Goal: Information Seeking & Learning: Learn about a topic

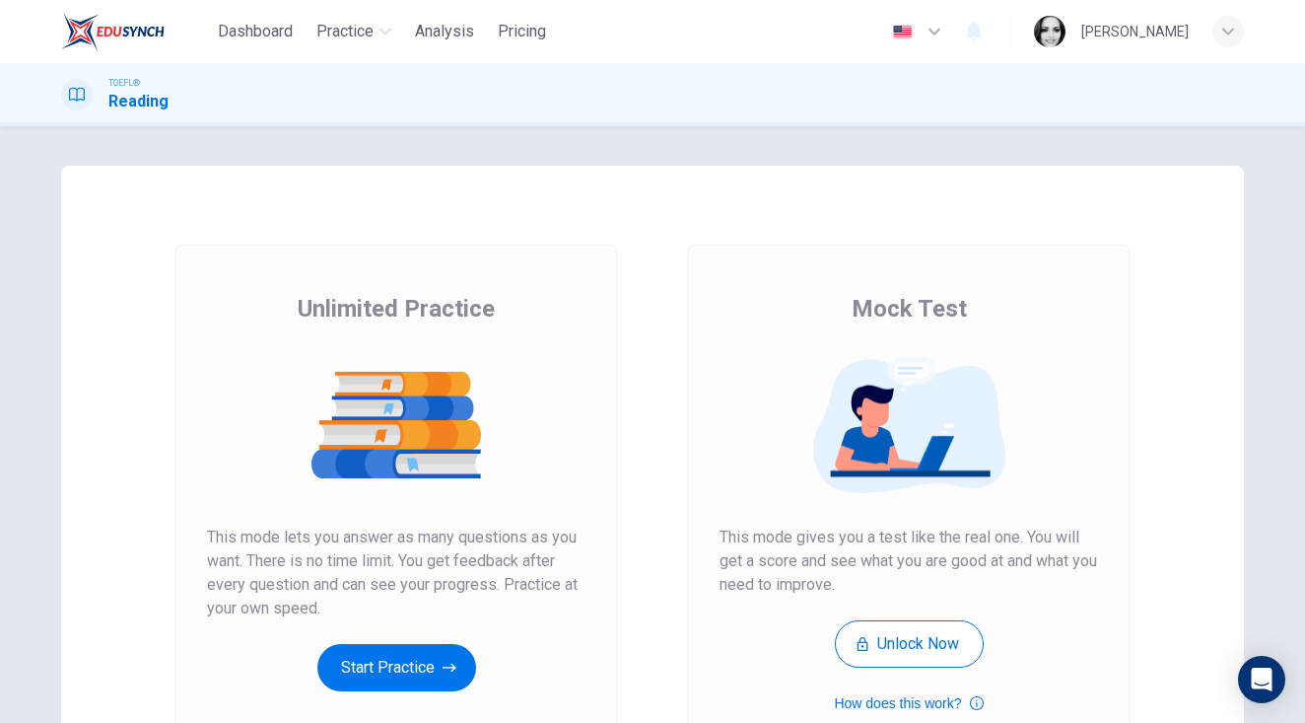
click at [397, 692] on div "Unlimited Practice This mode lets you answer as many questions as you want. The…" at bounding box center [396, 507] width 442 height 527
click at [395, 667] on button "Start Practice" at bounding box center [396, 667] width 159 height 47
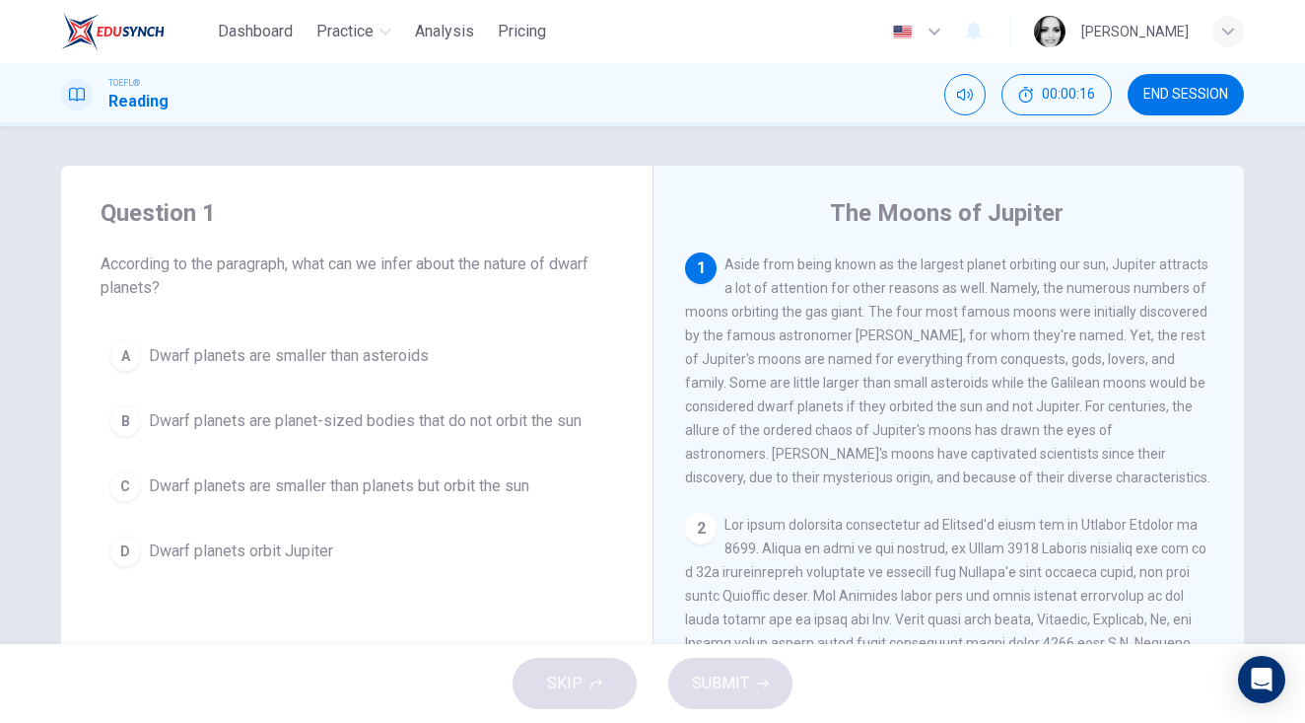
click at [1184, 91] on span "END SESSION" at bounding box center [1185, 95] width 85 height 16
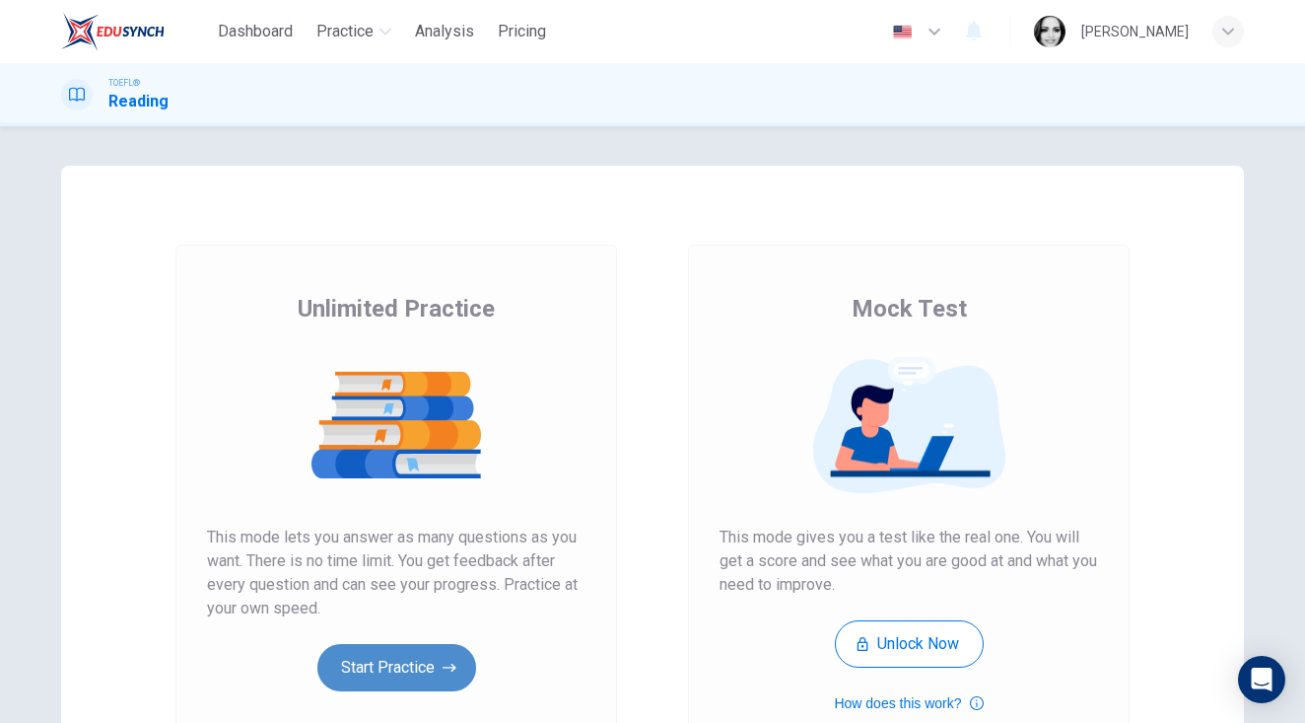
click at [432, 657] on button "Start Practice" at bounding box center [396, 667] width 159 height 47
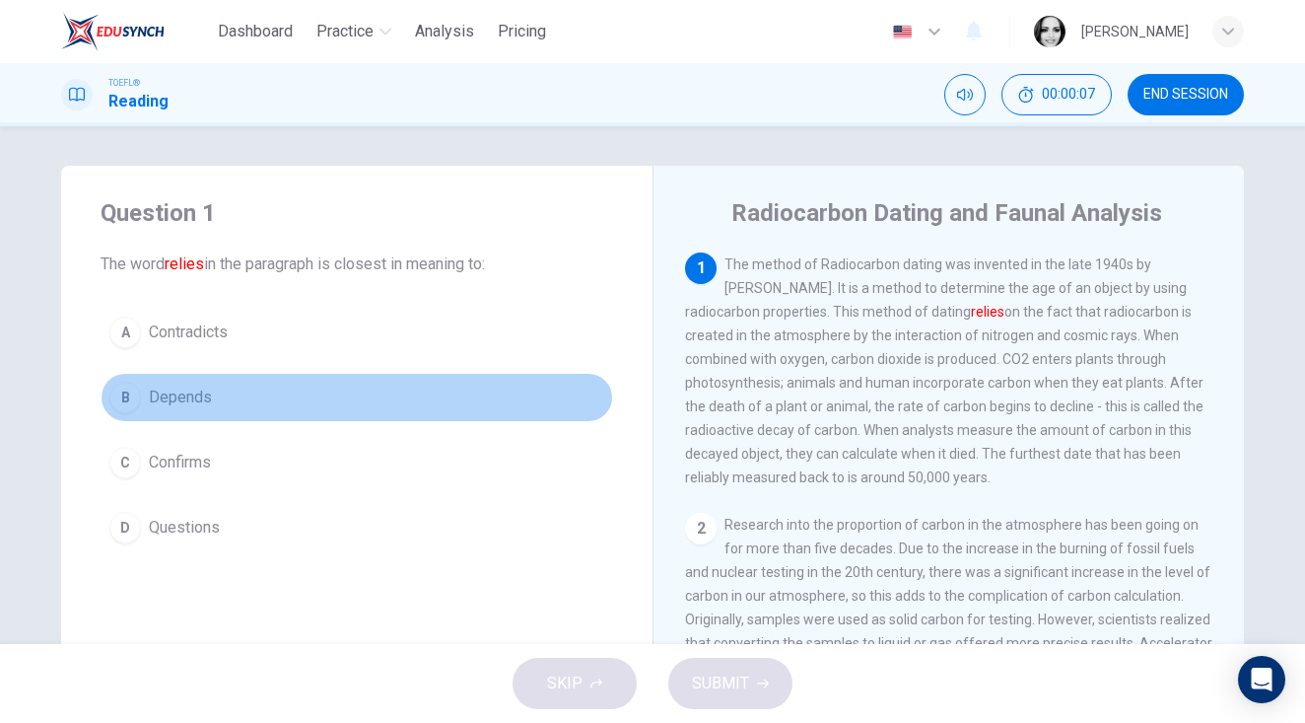
click at [190, 417] on button "B Depends" at bounding box center [357, 397] width 513 height 49
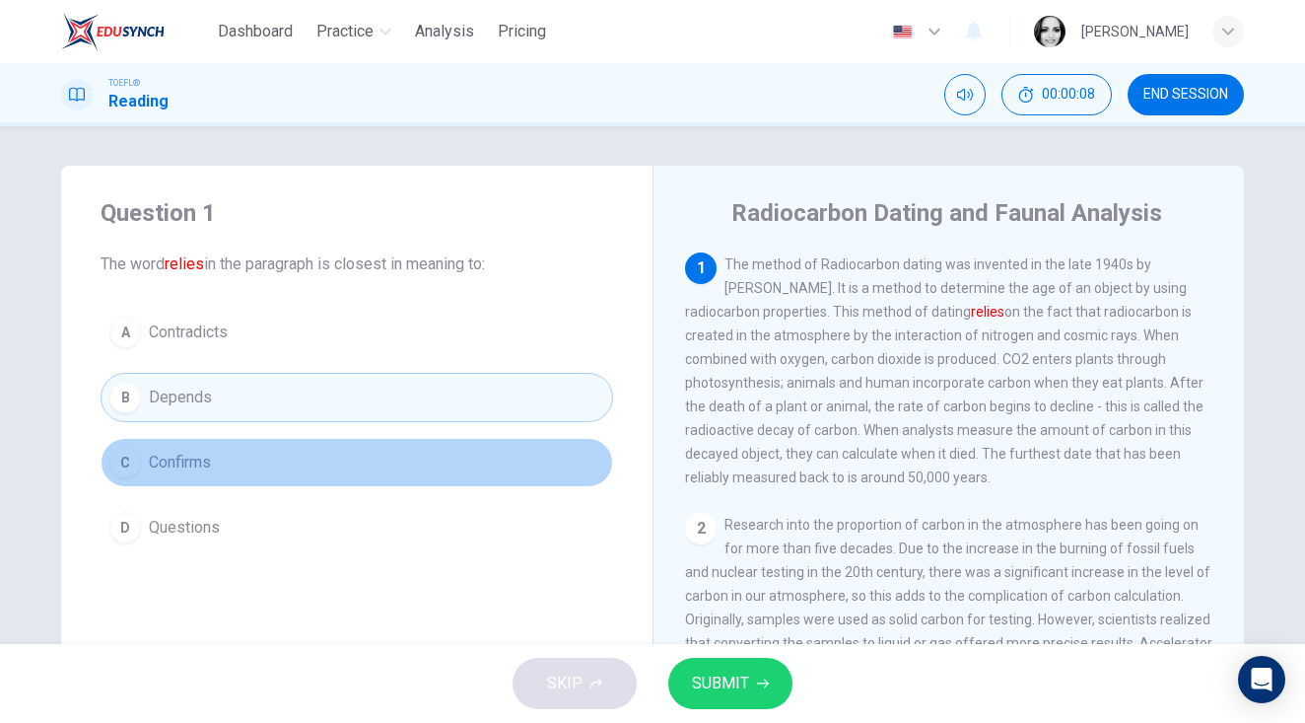
click at [206, 465] on span "Confirms" at bounding box center [180, 462] width 62 height 24
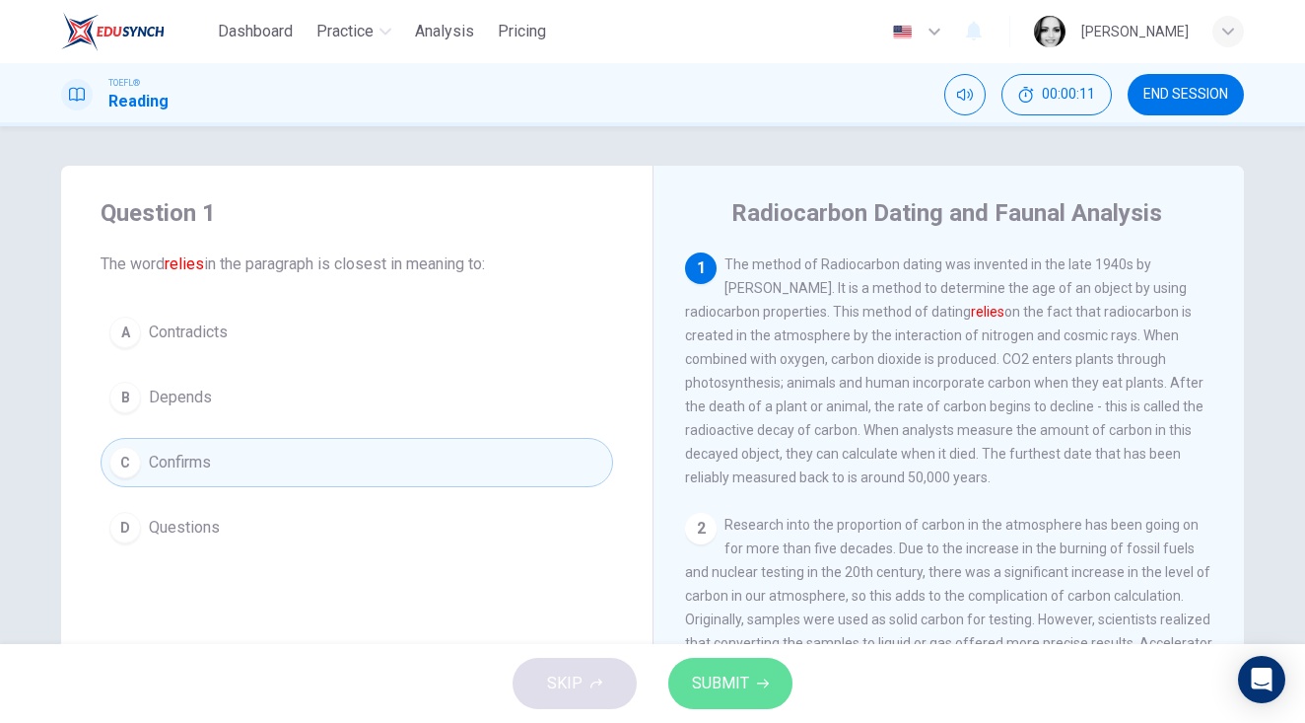
click at [719, 704] on button "SUBMIT" at bounding box center [730, 682] width 124 height 51
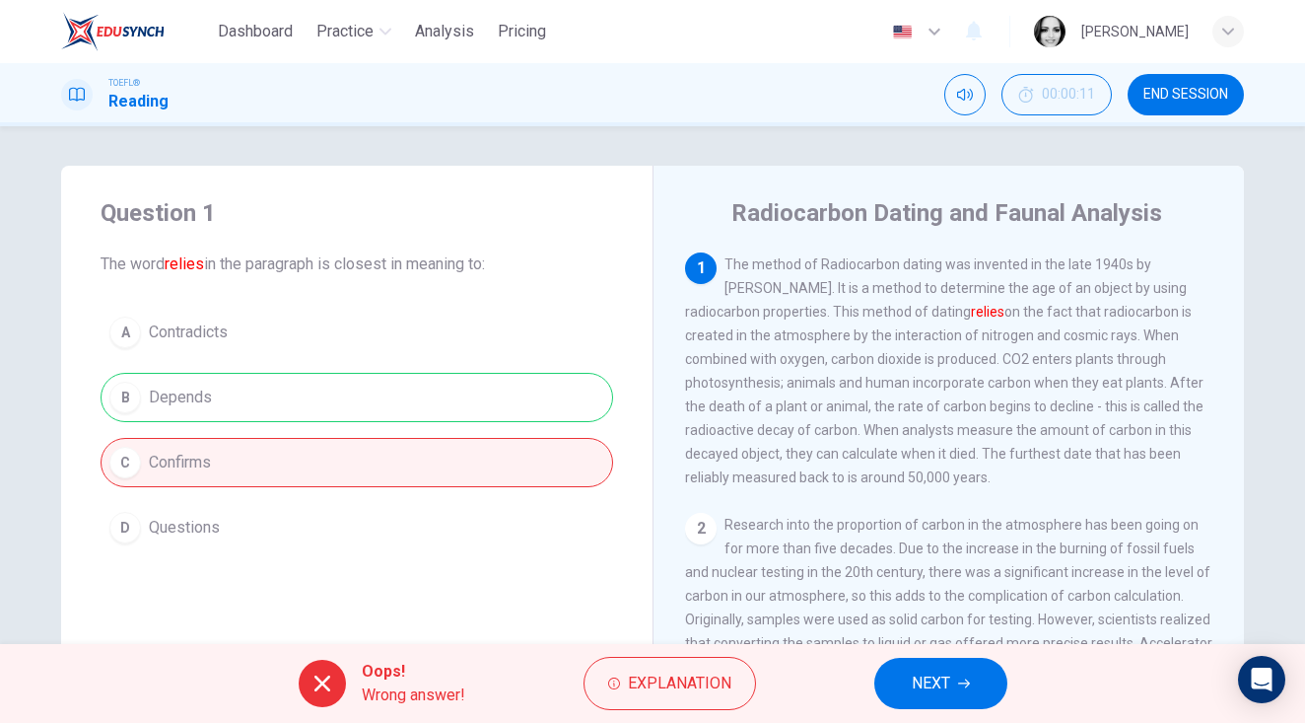
click at [1194, 69] on div "TOEFL® Reading 00:00:11 END SESSION" at bounding box center [652, 94] width 1305 height 63
click at [1199, 97] on span "END SESSION" at bounding box center [1185, 95] width 85 height 16
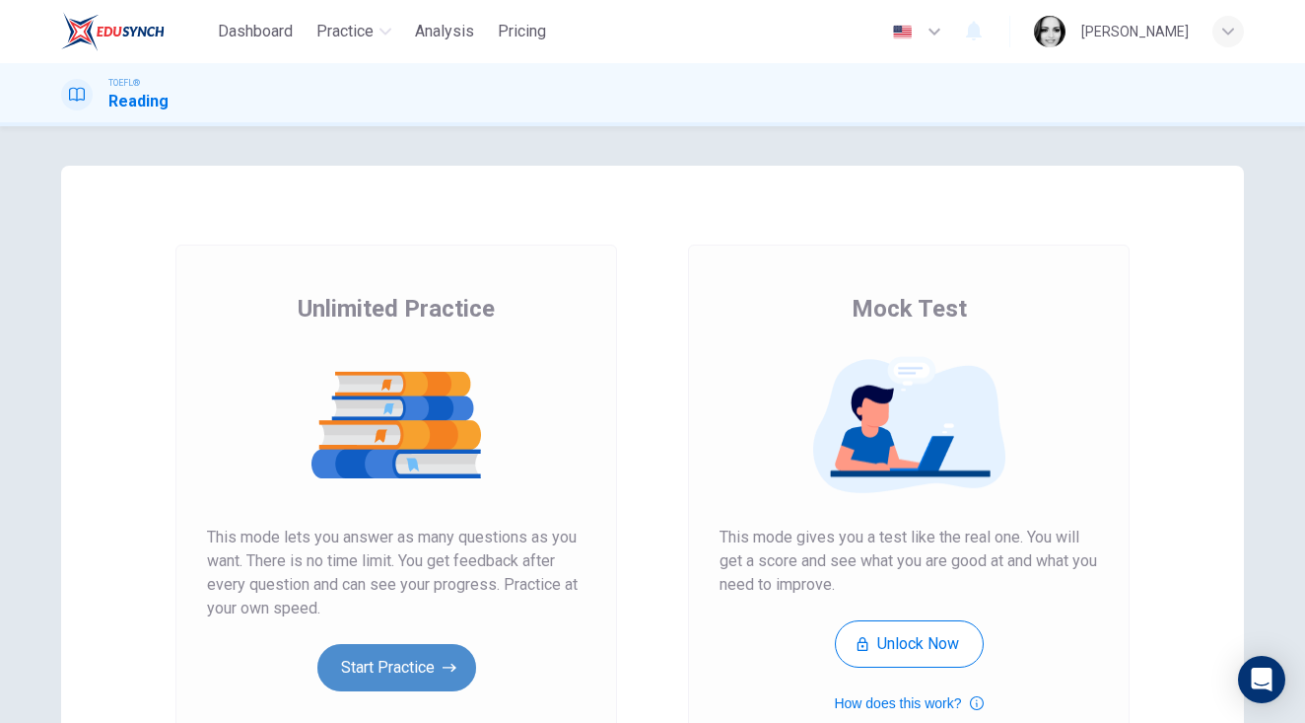
click at [380, 669] on button "Start Practice" at bounding box center [396, 667] width 159 height 47
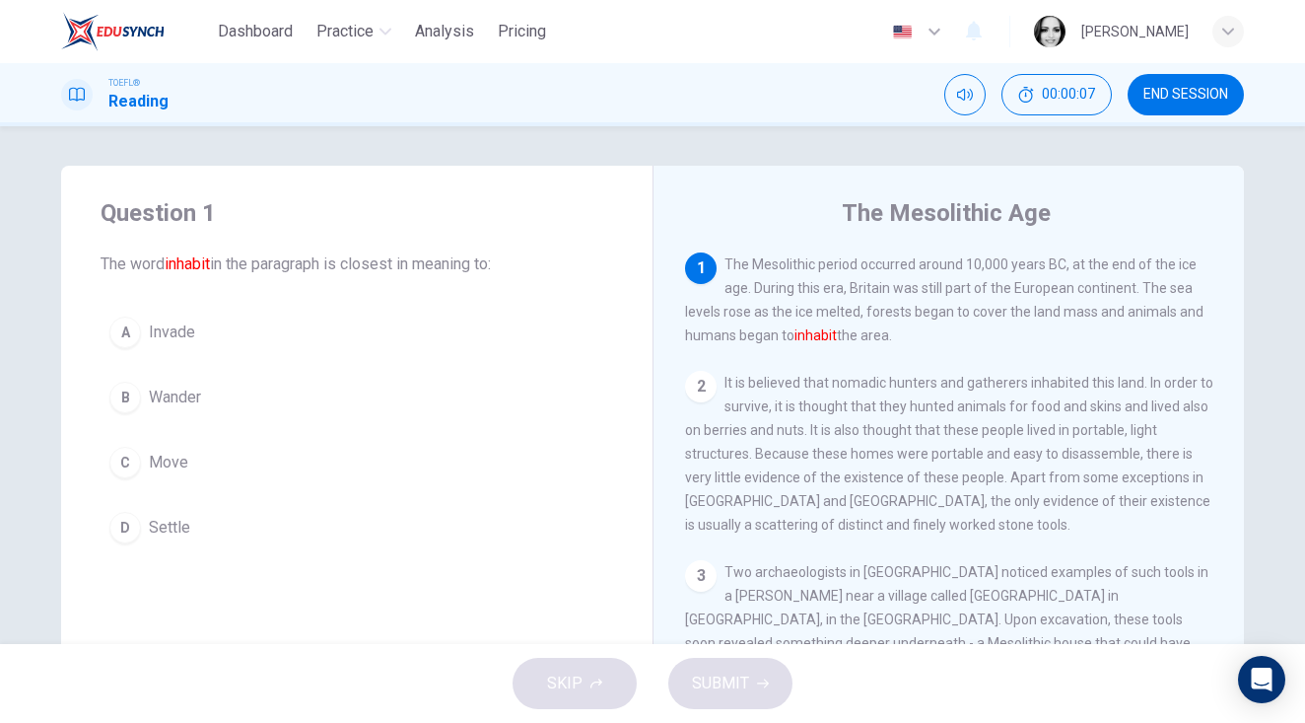
click at [169, 468] on span "Move" at bounding box center [168, 462] width 39 height 24
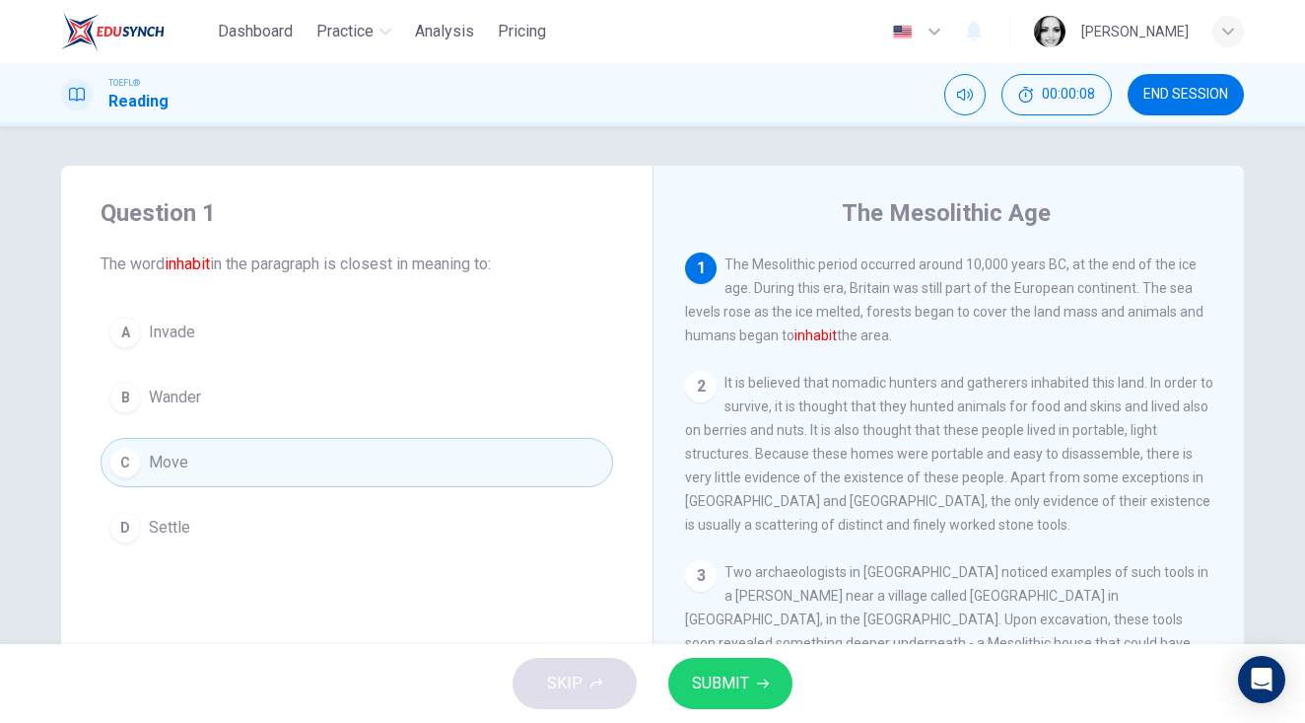
click at [729, 678] on span "SUBMIT" at bounding box center [720, 683] width 57 height 28
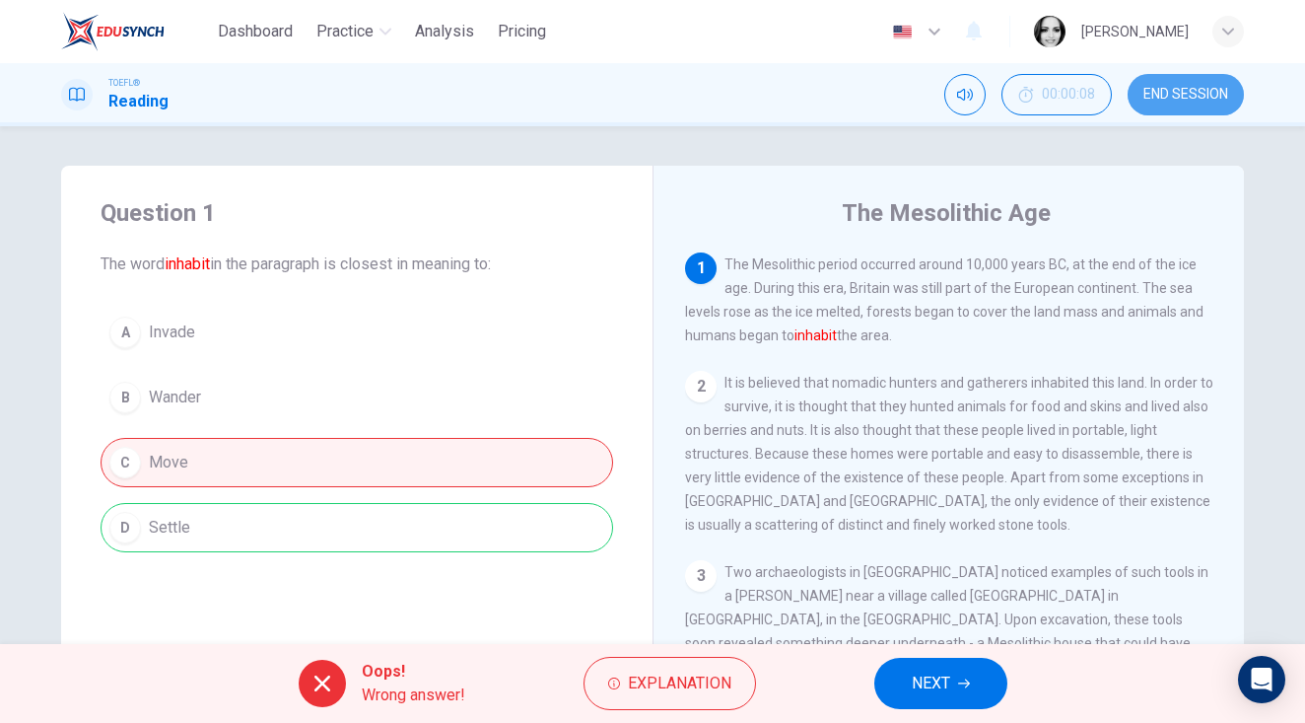
click at [1161, 114] on button "END SESSION" at bounding box center [1186, 94] width 116 height 41
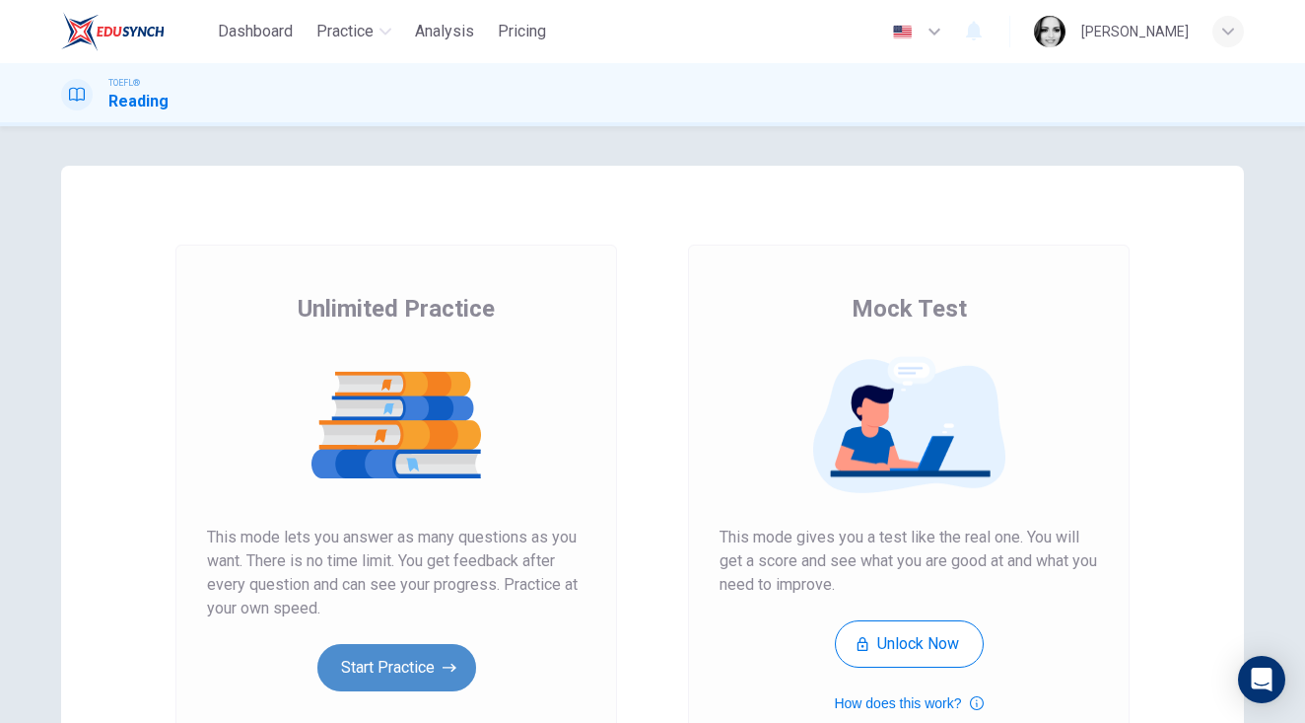
click at [376, 670] on button "Start Practice" at bounding box center [396, 667] width 159 height 47
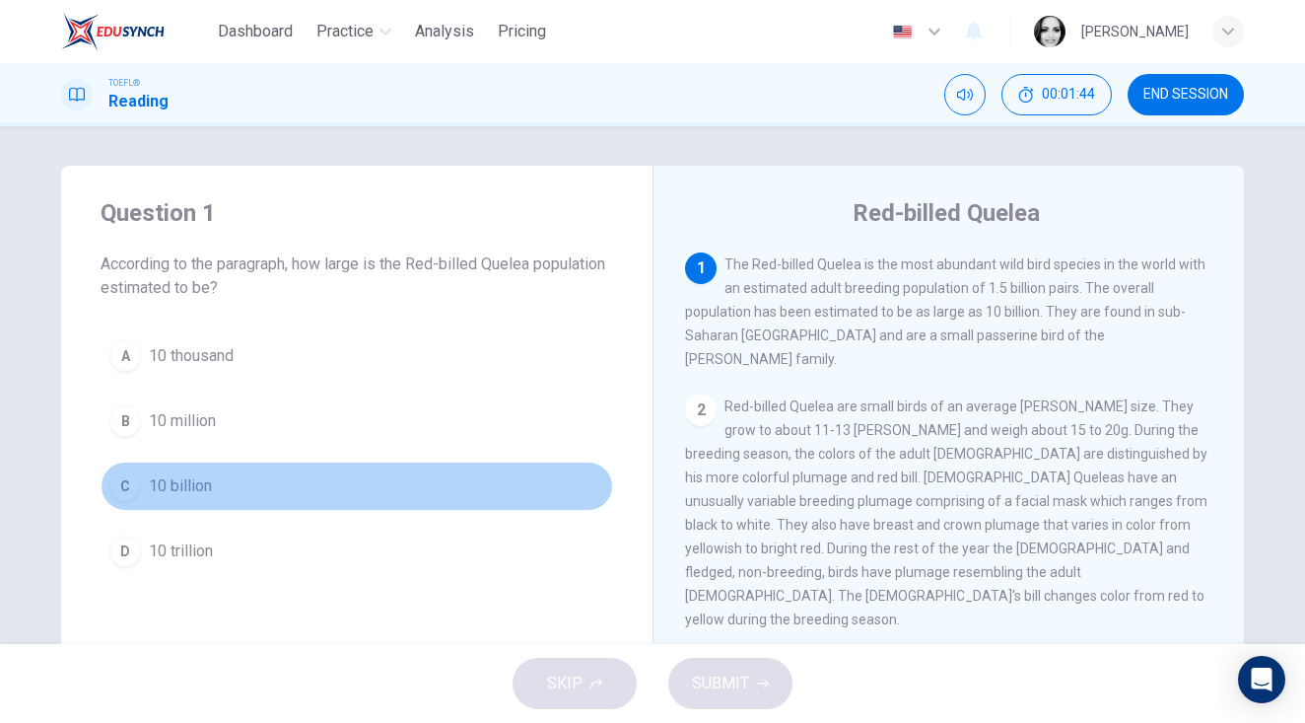
click at [186, 488] on span "10 billion" at bounding box center [180, 486] width 63 height 24
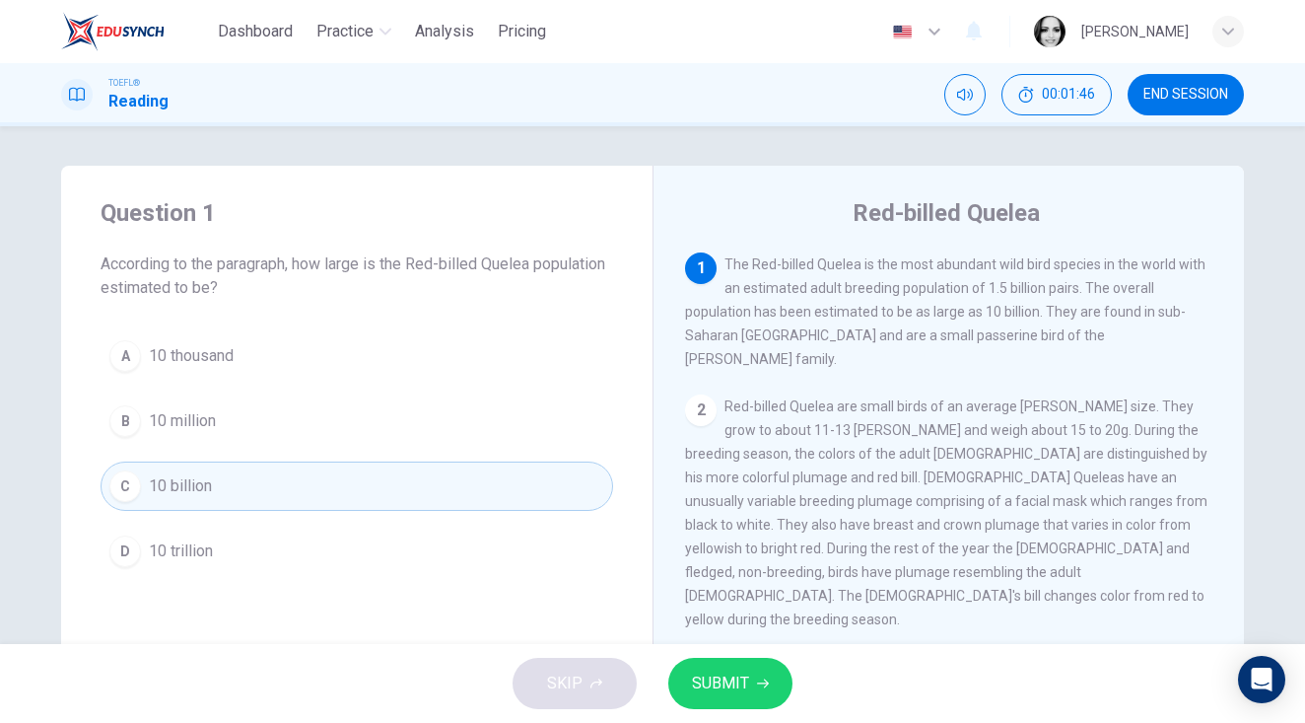
click at [725, 679] on span "SUBMIT" at bounding box center [720, 683] width 57 height 28
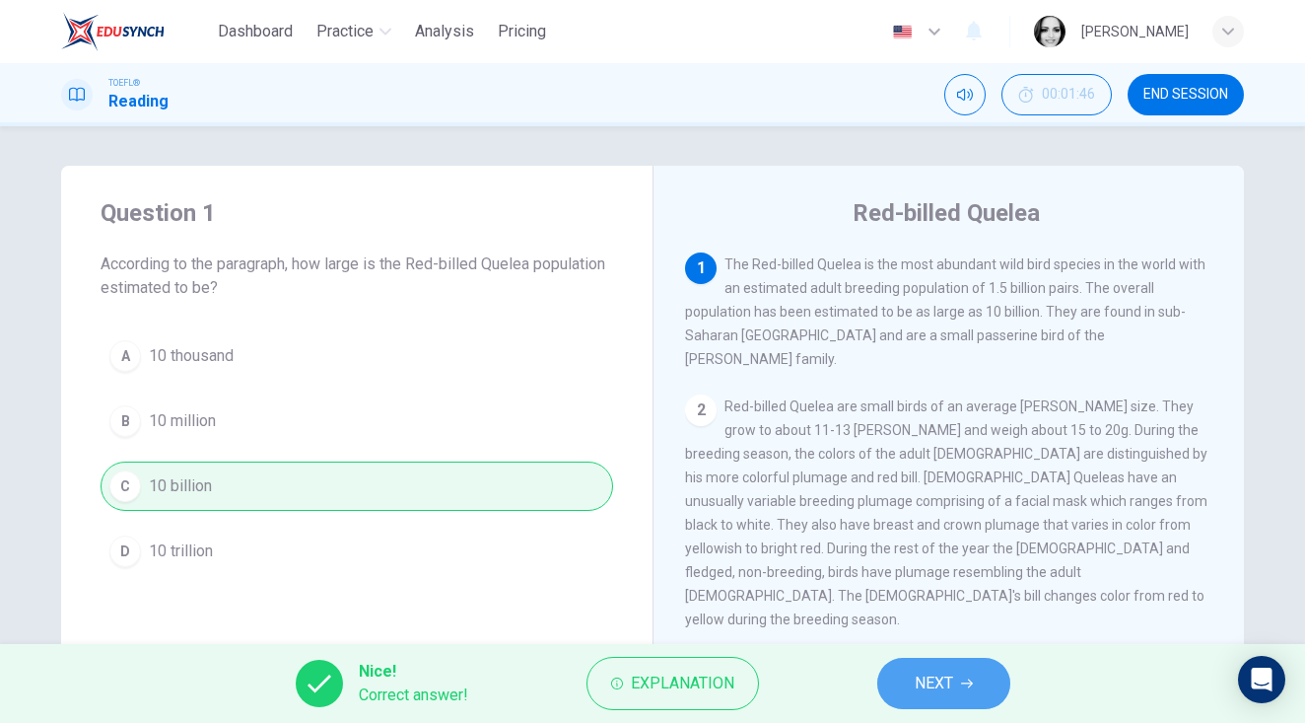
click at [949, 689] on span "NEXT" at bounding box center [934, 683] width 38 height 28
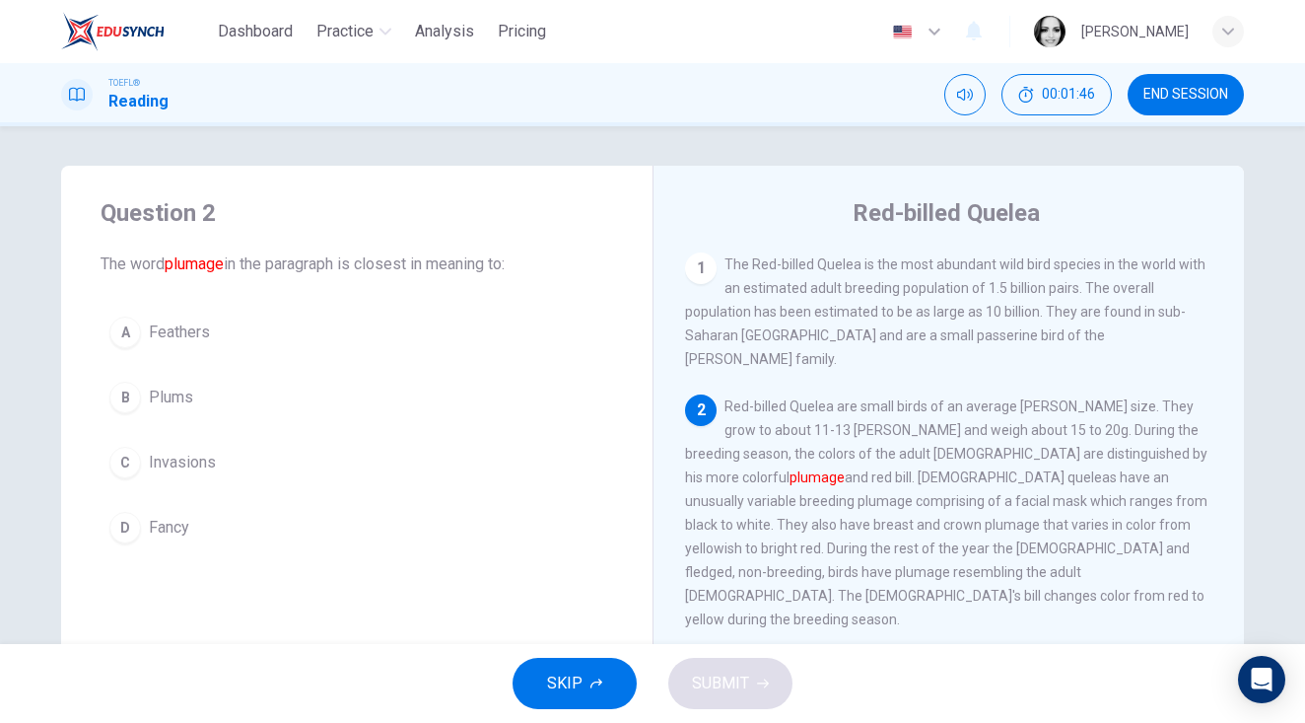
scroll to position [118, 0]
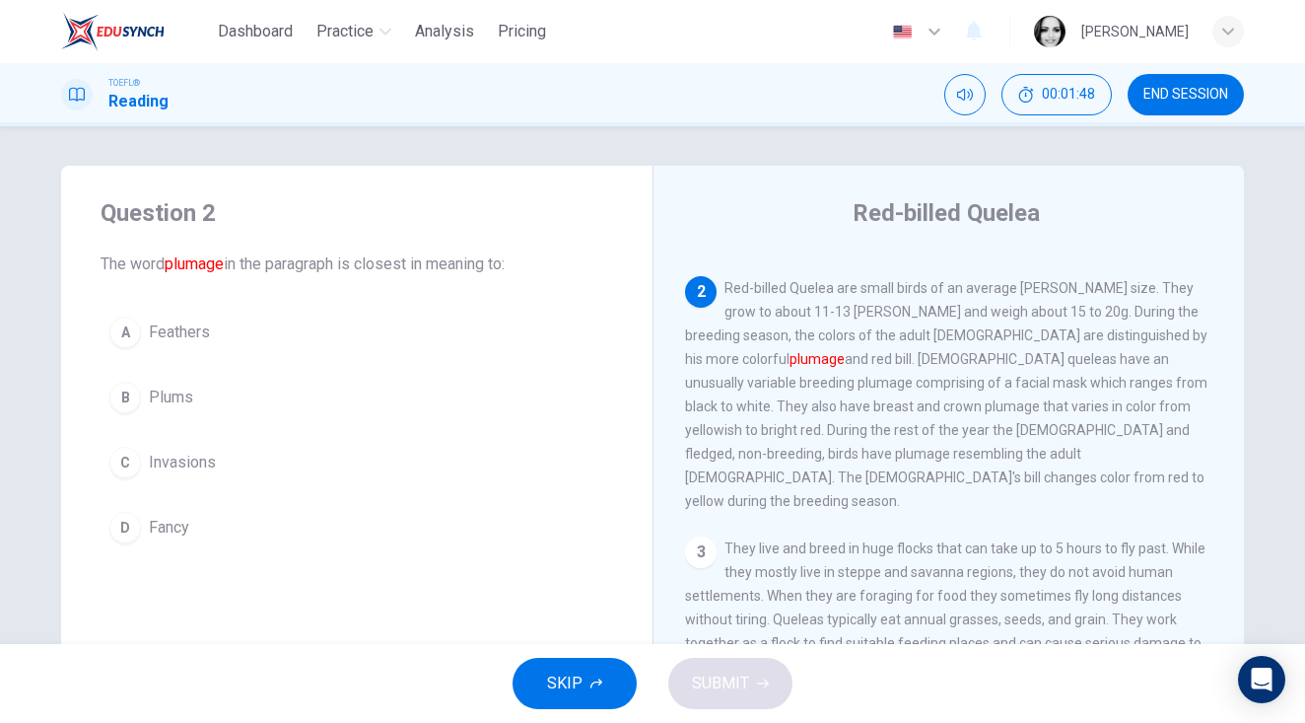
click at [206, 331] on span "Feathers" at bounding box center [179, 332] width 61 height 24
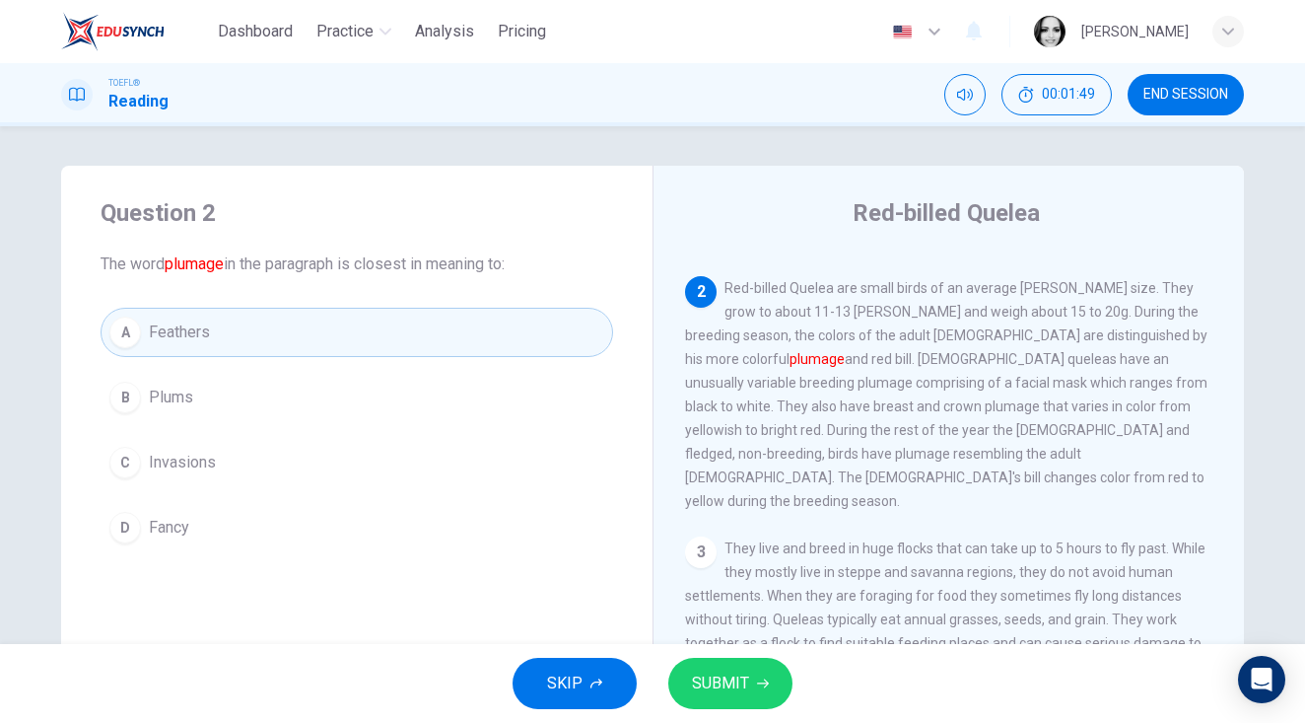
click at [257, 402] on button "B Plums" at bounding box center [357, 397] width 513 height 49
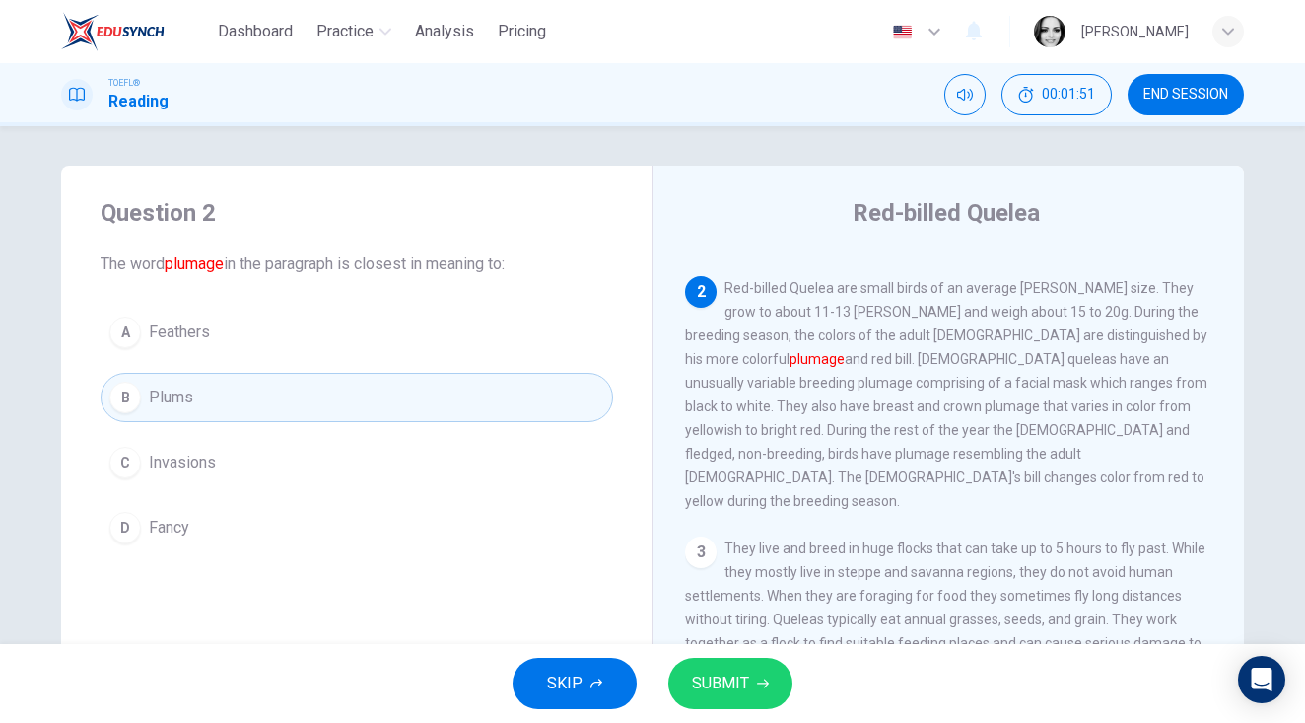
click at [739, 710] on div "SKIP SUBMIT" at bounding box center [652, 683] width 1305 height 79
click at [733, 675] on span "SUBMIT" at bounding box center [720, 683] width 57 height 28
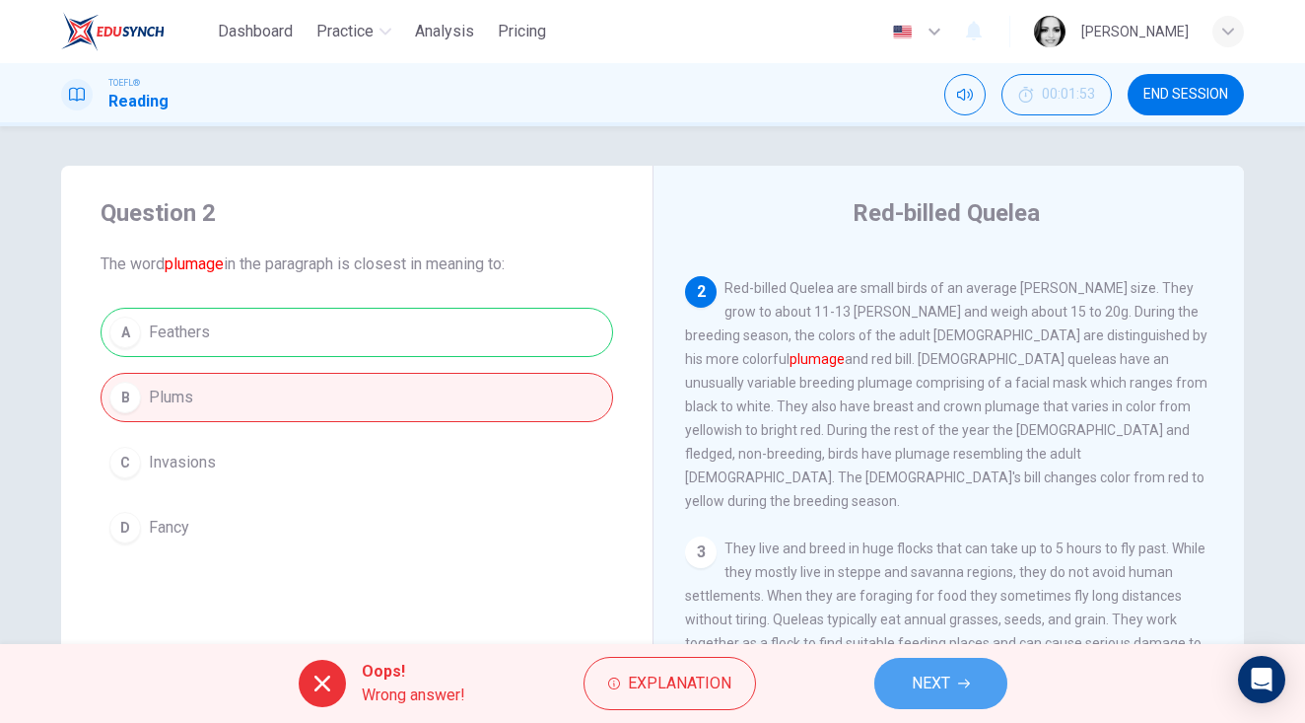
click at [921, 692] on span "NEXT" at bounding box center [931, 683] width 38 height 28
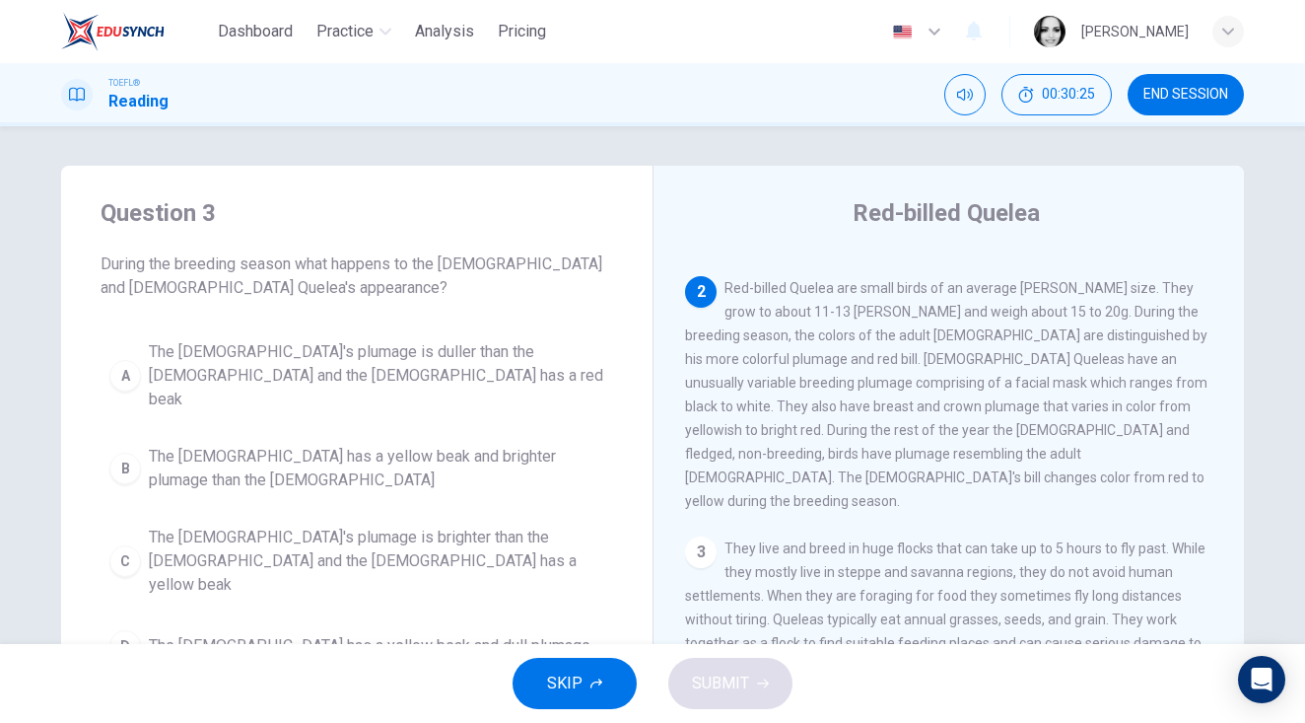
click at [1175, 95] on span "END SESSION" at bounding box center [1185, 95] width 85 height 16
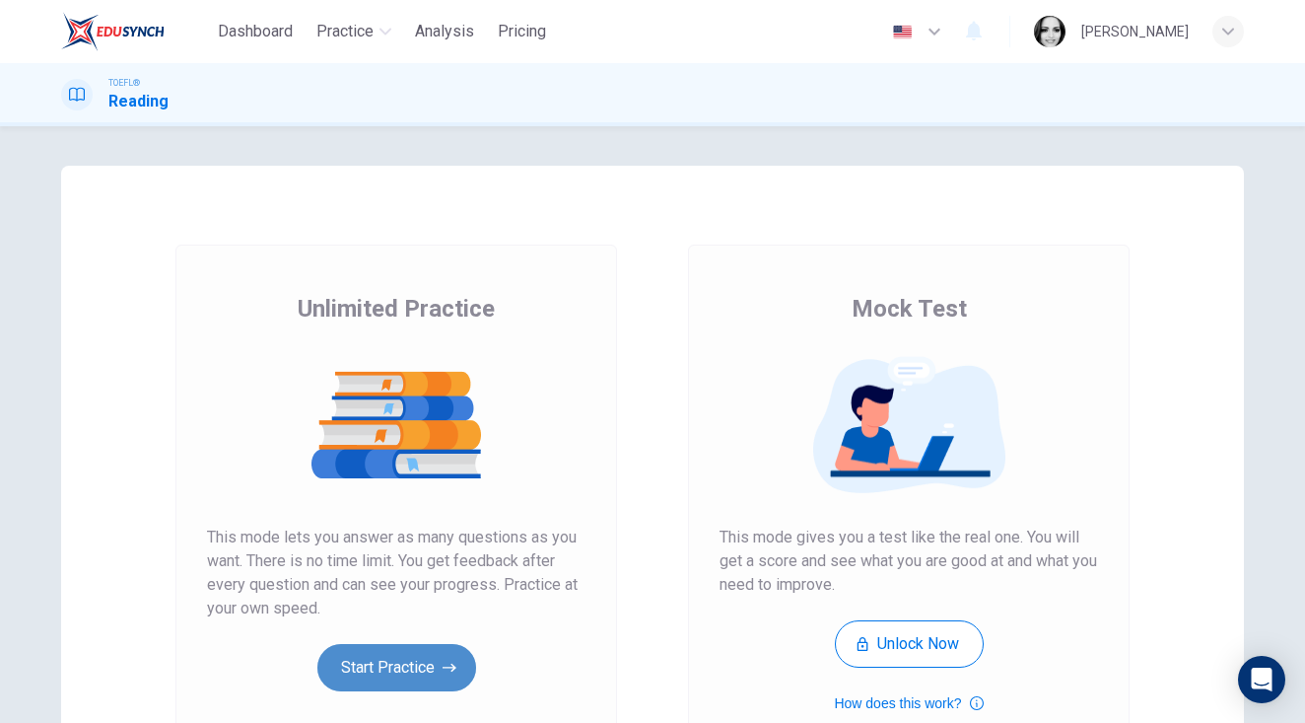
click at [423, 675] on button "Start Practice" at bounding box center [396, 667] width 159 height 47
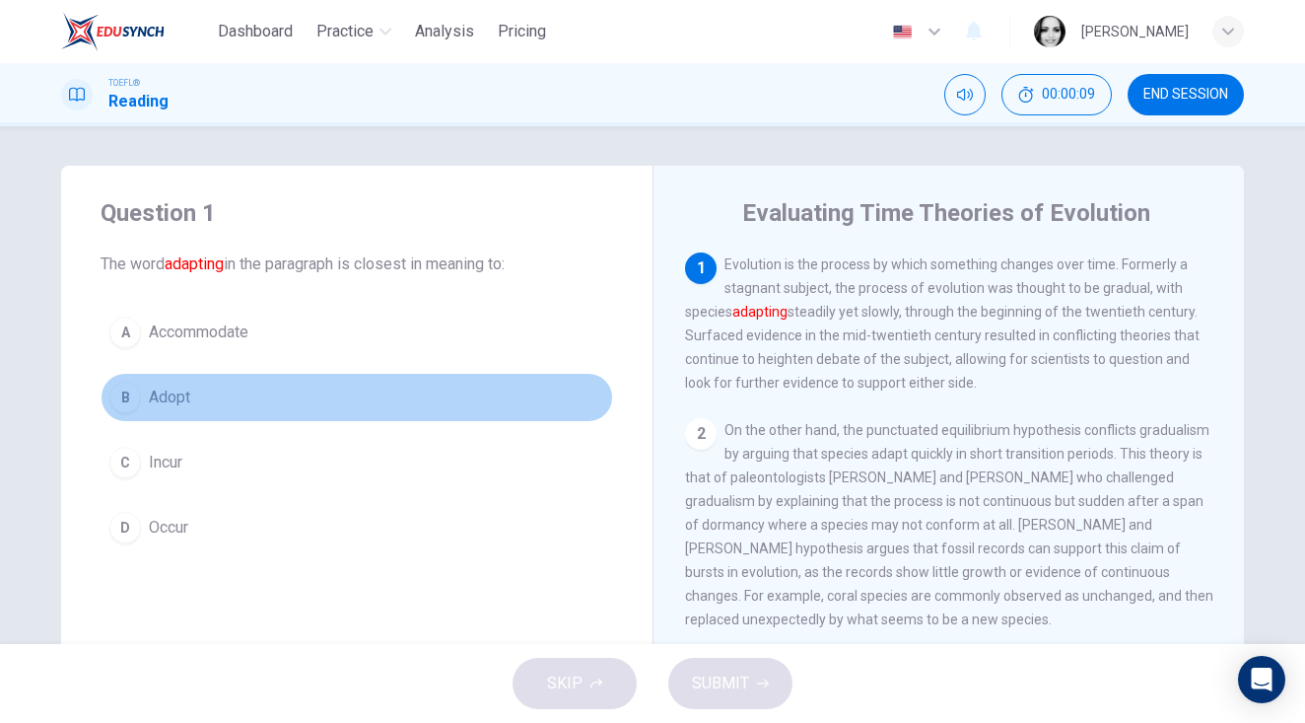
click at [173, 383] on button "B Adopt" at bounding box center [357, 397] width 513 height 49
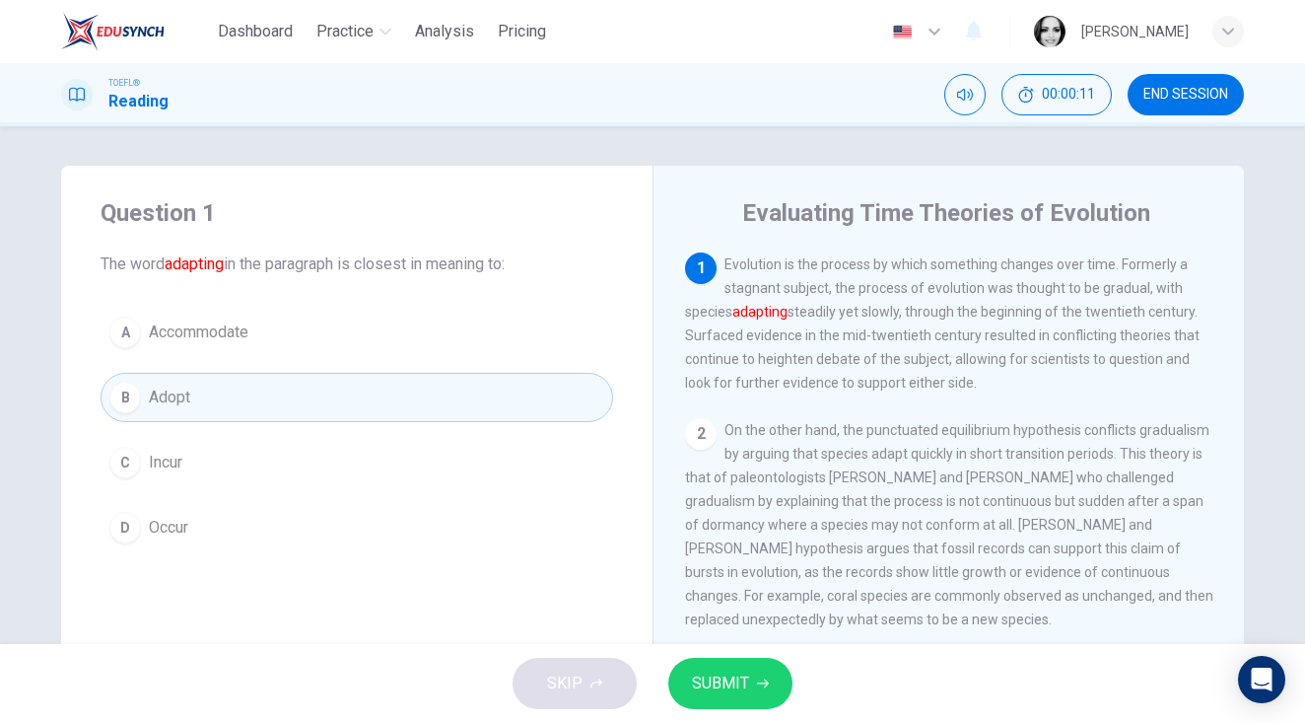
click at [753, 679] on button "SUBMIT" at bounding box center [730, 682] width 124 height 51
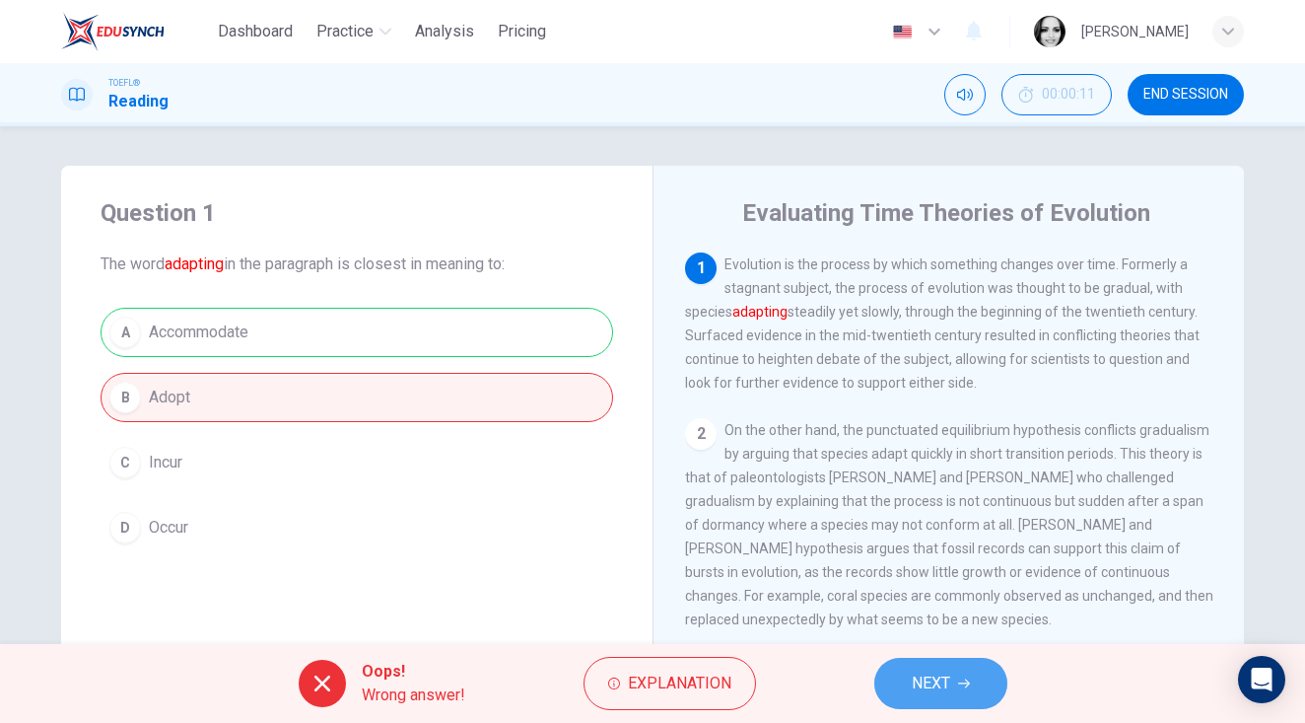
click at [941, 672] on span "NEXT" at bounding box center [931, 683] width 38 height 28
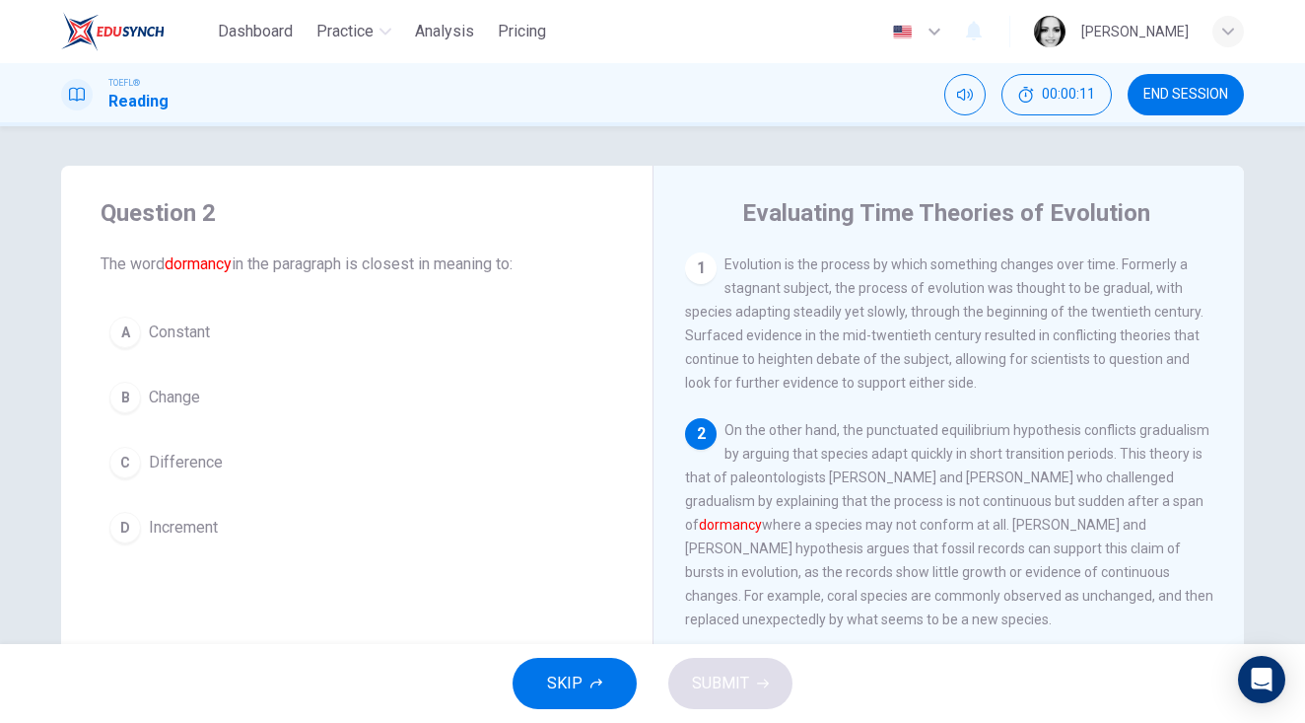
scroll to position [166, 0]
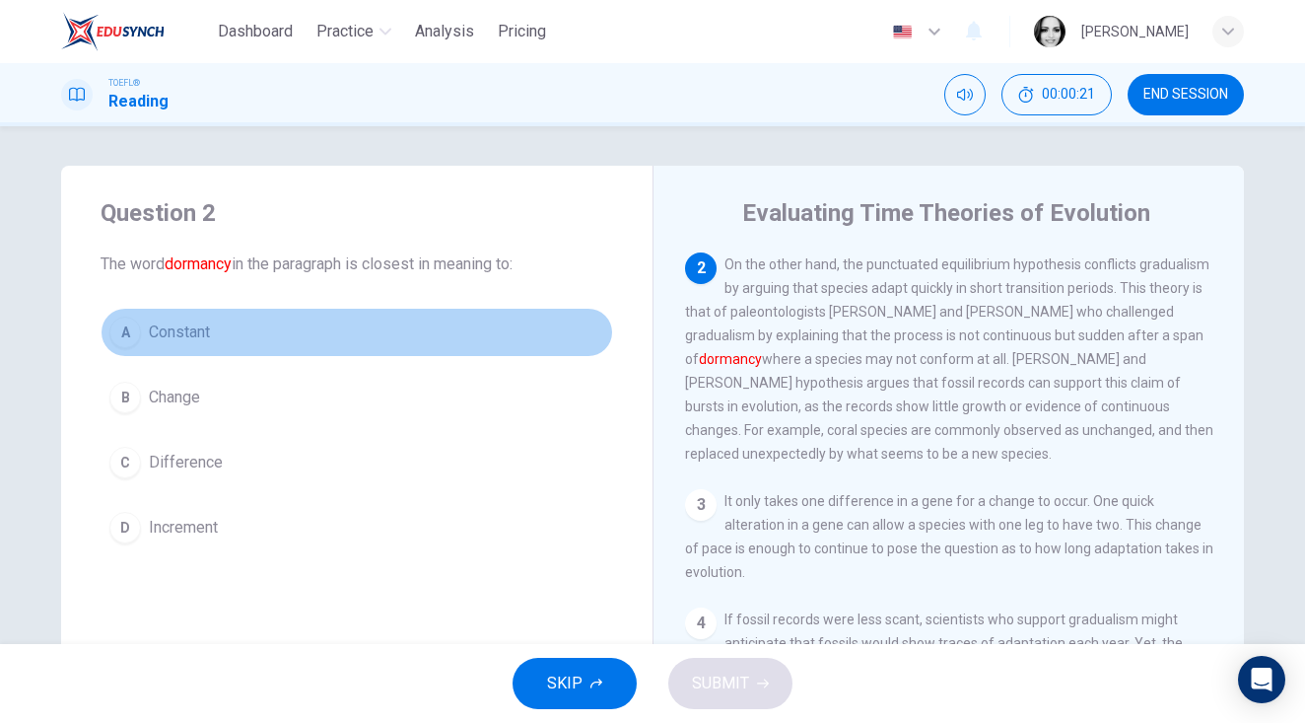
click at [187, 332] on span "Constant" at bounding box center [179, 332] width 61 height 24
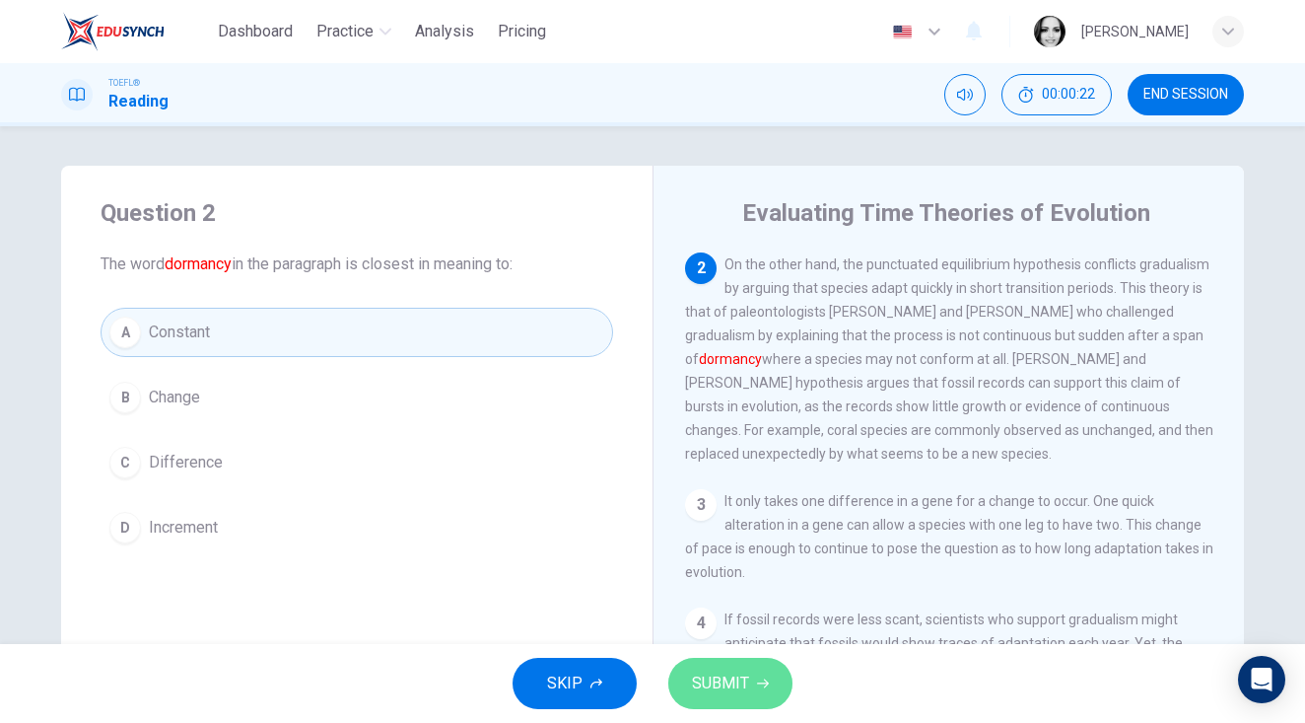
click at [725, 701] on button "SUBMIT" at bounding box center [730, 682] width 124 height 51
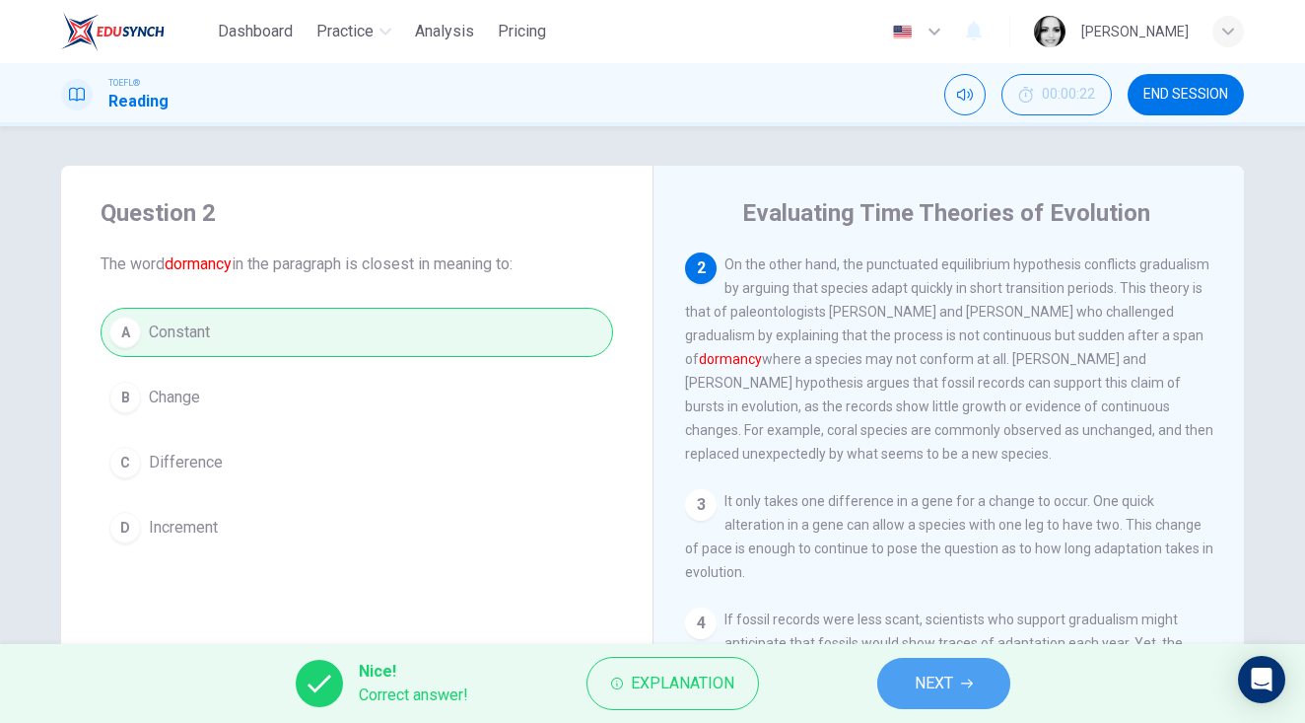
click at [928, 687] on span "NEXT" at bounding box center [934, 683] width 38 height 28
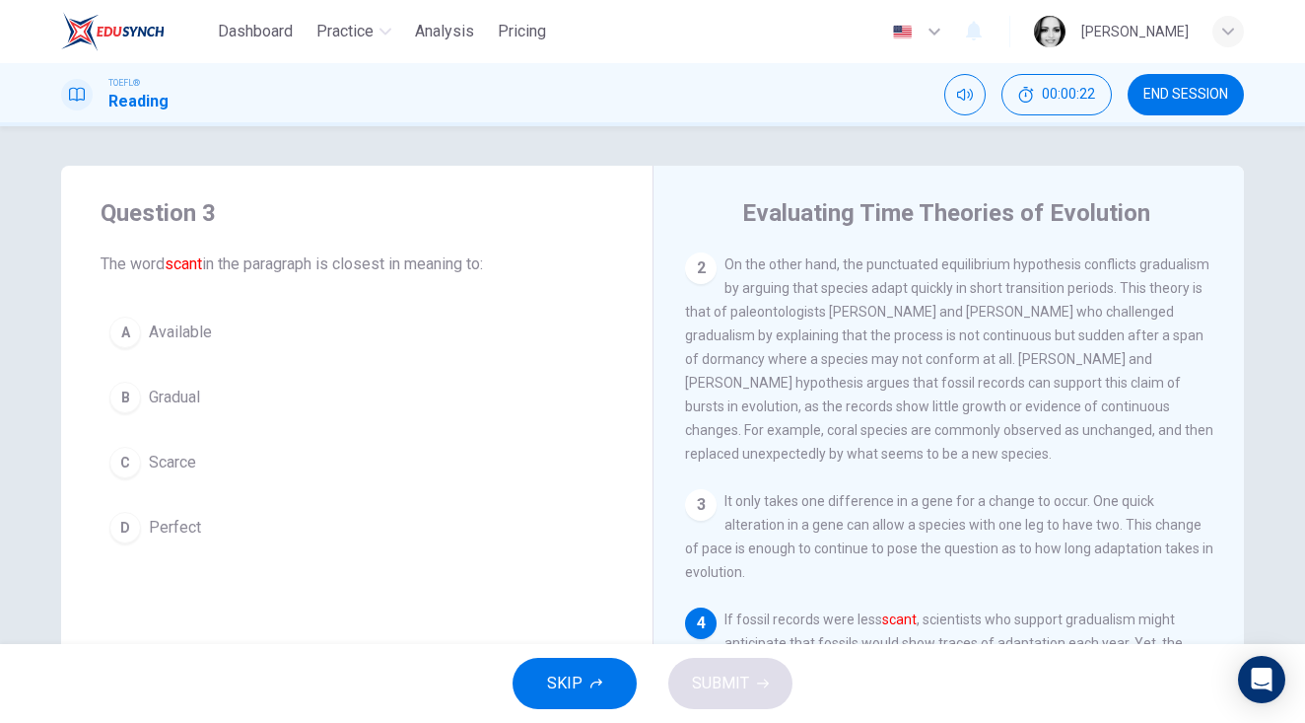
scroll to position [245, 0]
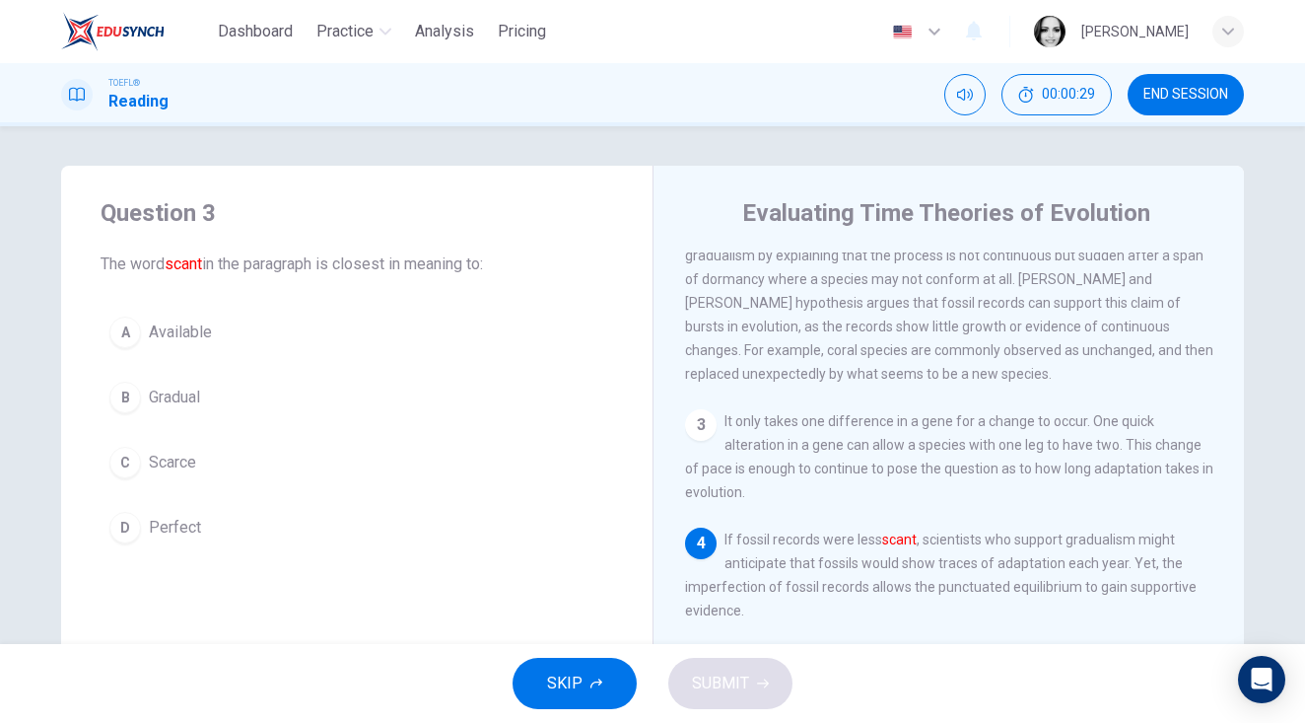
click at [173, 461] on span "Scarce" at bounding box center [172, 462] width 47 height 24
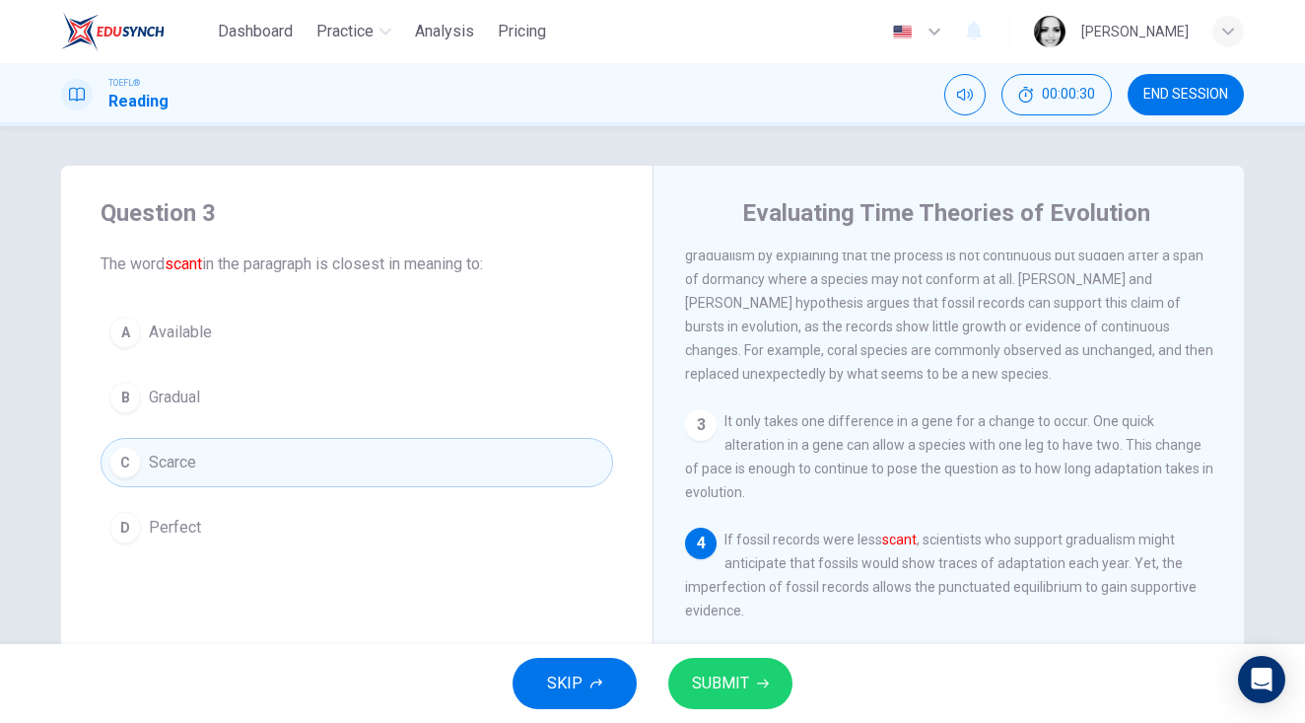
click at [354, 462] on button "C Scarce" at bounding box center [357, 462] width 513 height 49
click at [746, 697] on button "SUBMIT" at bounding box center [730, 682] width 124 height 51
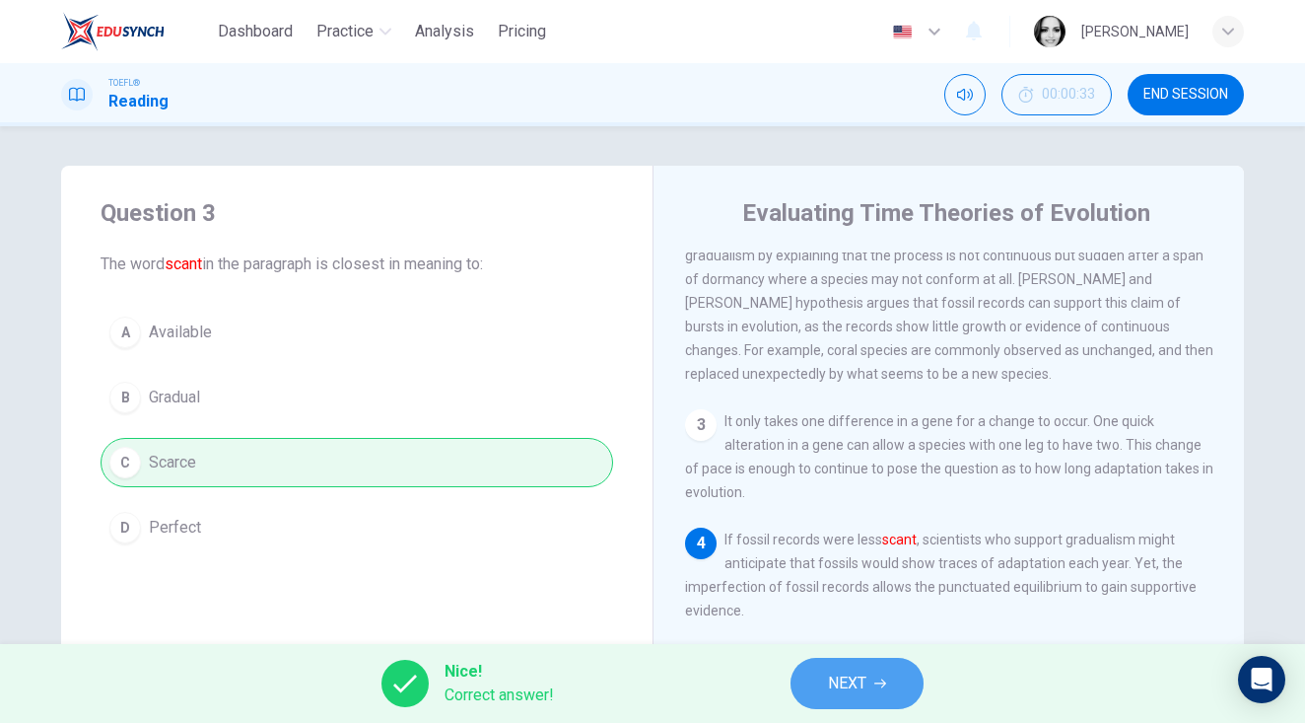
click at [819, 673] on button "NEXT" at bounding box center [857, 682] width 133 height 51
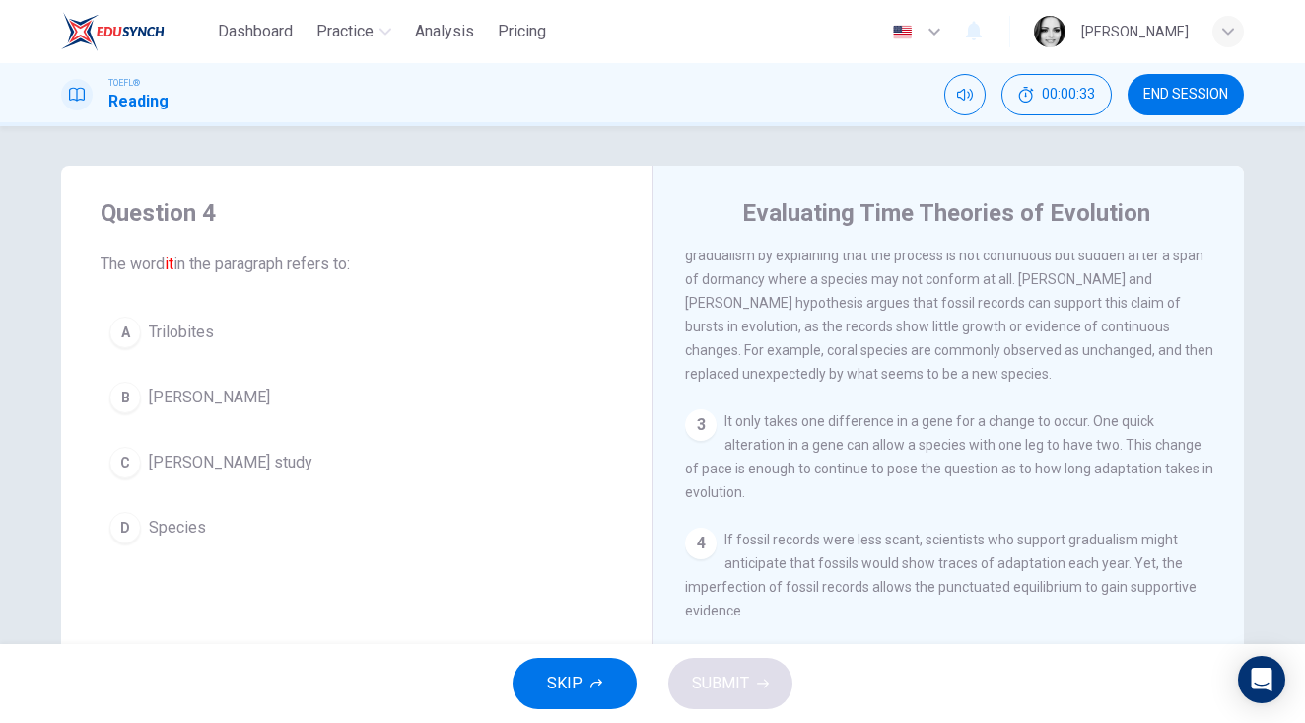
scroll to position [482, 0]
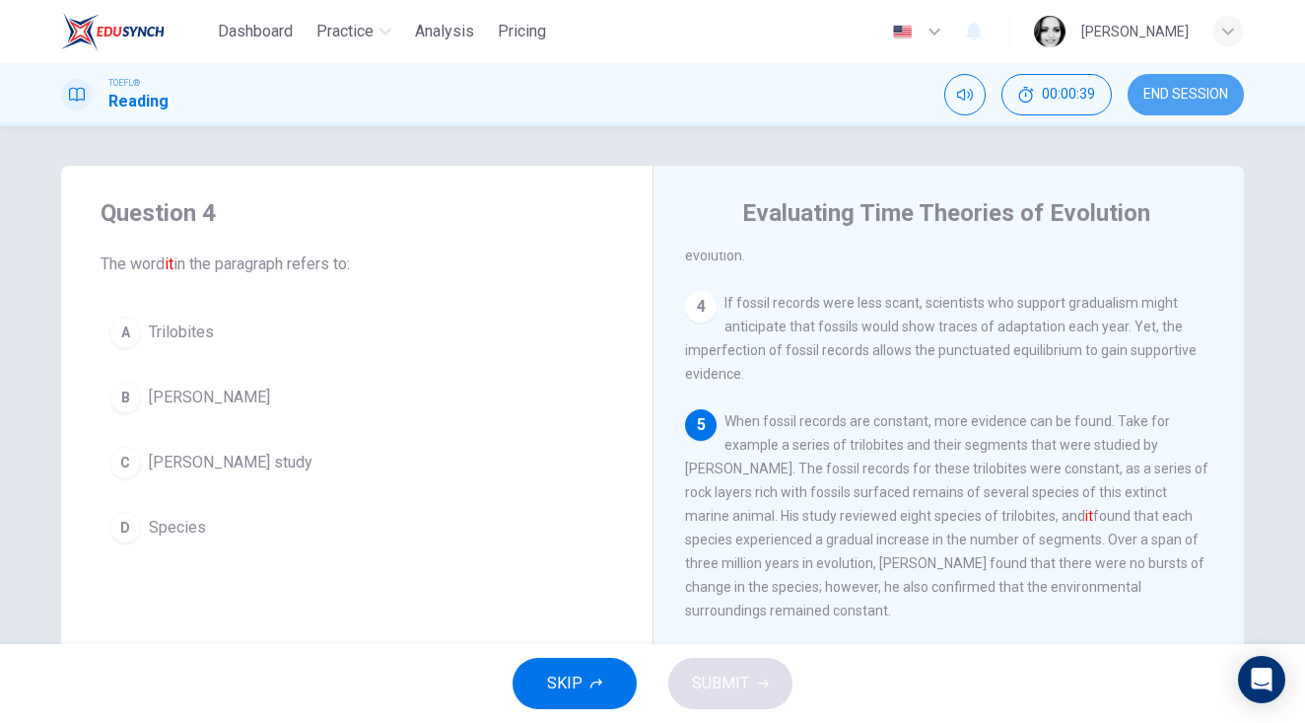
click at [1220, 84] on button "END SESSION" at bounding box center [1186, 94] width 116 height 41
